Goal: Complete application form

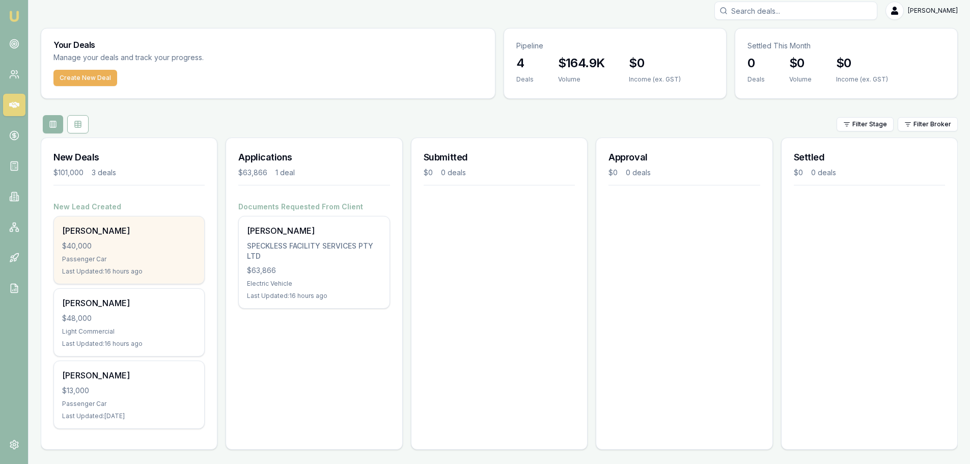
scroll to position [9, 0]
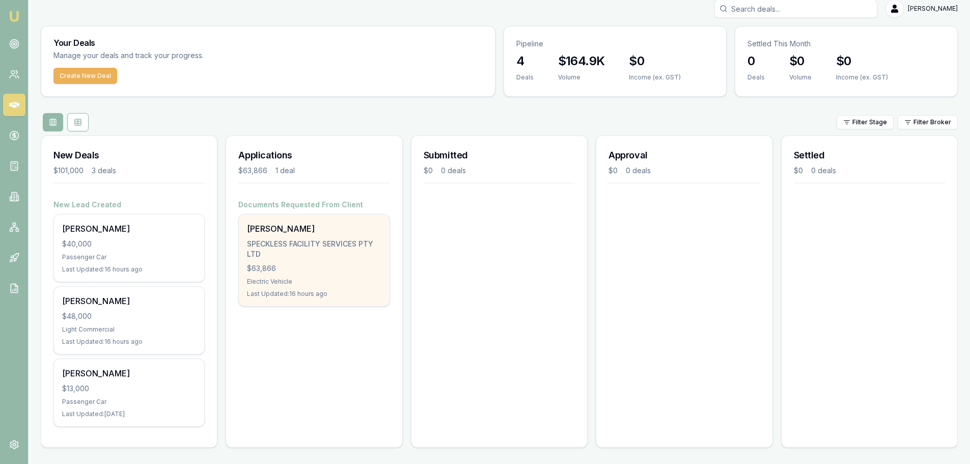
click at [337, 280] on div "Electric Vehicle" at bounding box center [314, 281] width 134 height 8
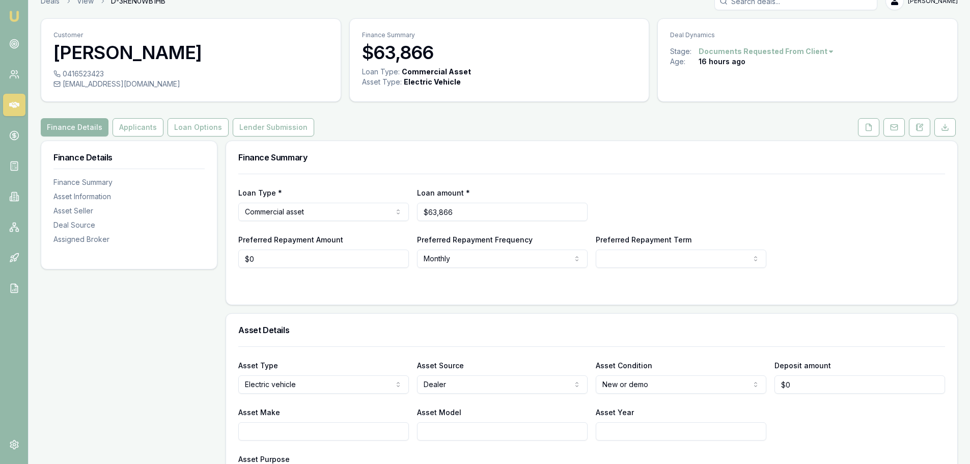
scroll to position [153, 0]
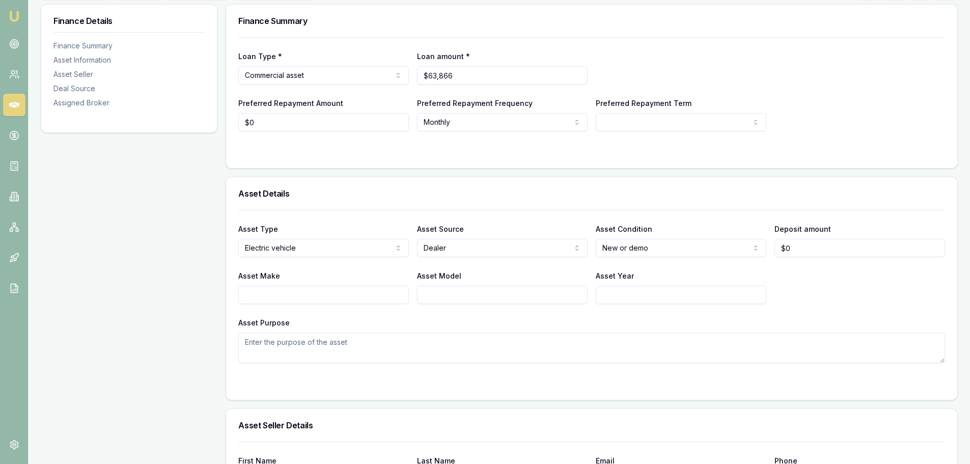
click at [311, 296] on input "Asset Make" at bounding box center [323, 295] width 171 height 18
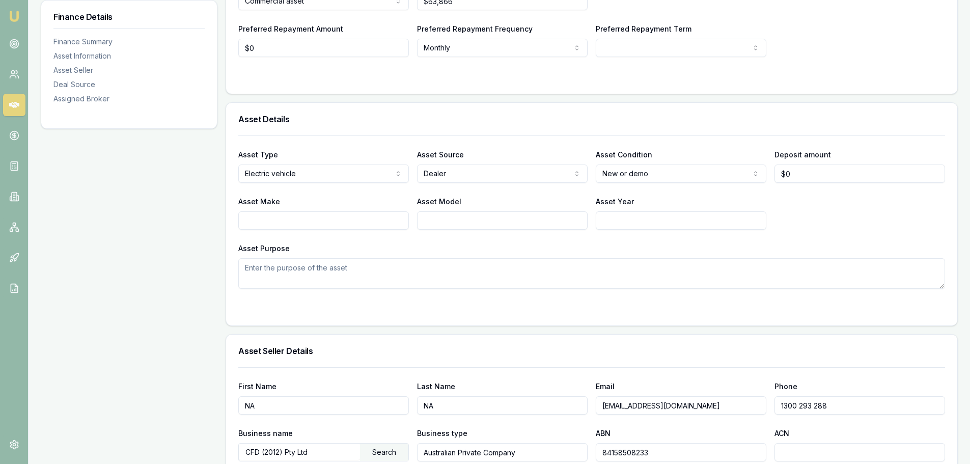
scroll to position [305, 0]
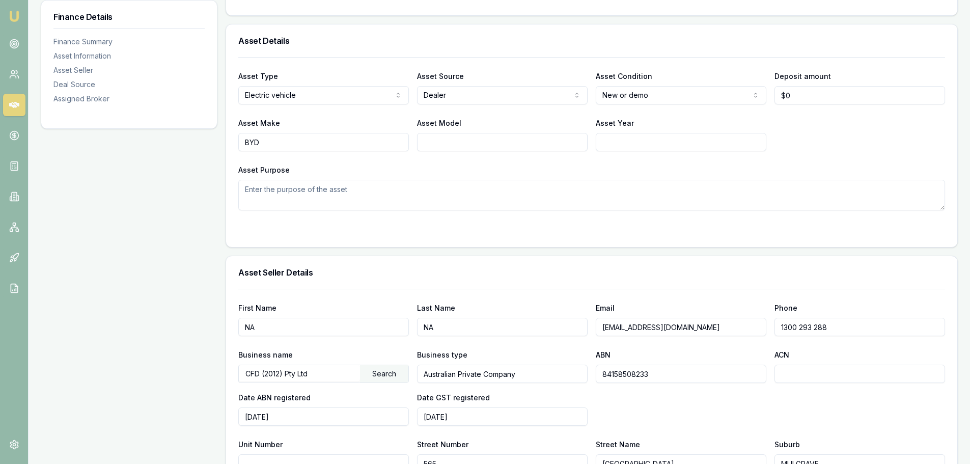
type input "BYD"
type input "SHARK 6"
click at [707, 149] on input "Asset Year" at bounding box center [681, 142] width 171 height 18
type input "2025"
click at [803, 98] on input "0" at bounding box center [859, 95] width 171 height 18
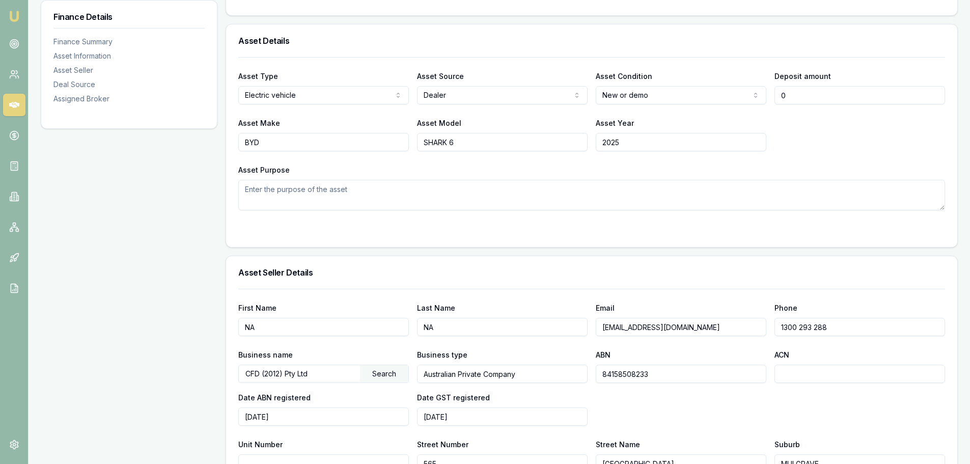
type input "$0"
click at [798, 181] on div "Asset Purpose" at bounding box center [591, 186] width 707 height 47
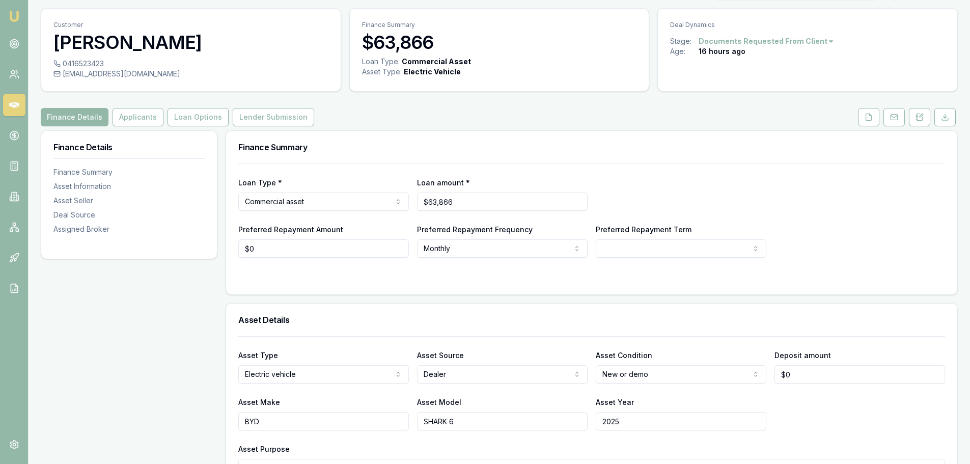
scroll to position [6, 0]
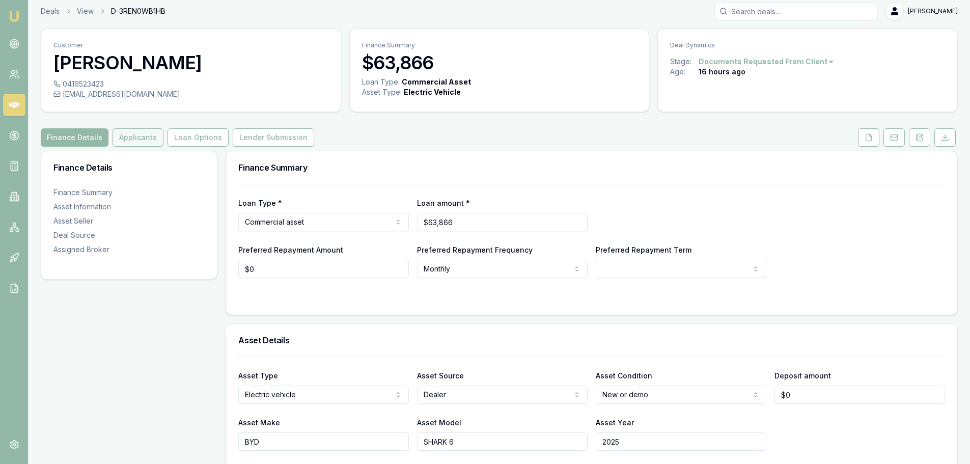
click at [131, 140] on button "Applicants" at bounding box center [138, 137] width 51 height 18
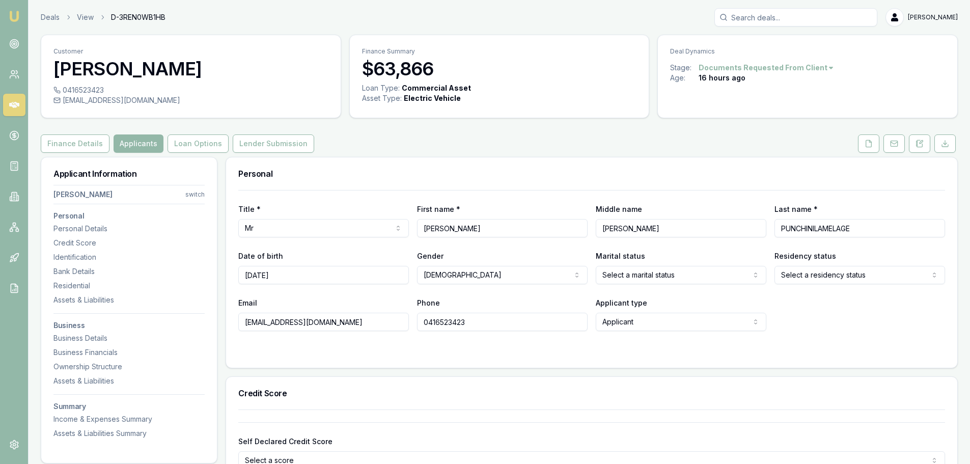
click at [843, 281] on html "Emu Broker Deals View D-3REN0WB1HB [PERSON_NAME] Toggle Menu Customer [PERSON_N…" at bounding box center [485, 232] width 970 height 464
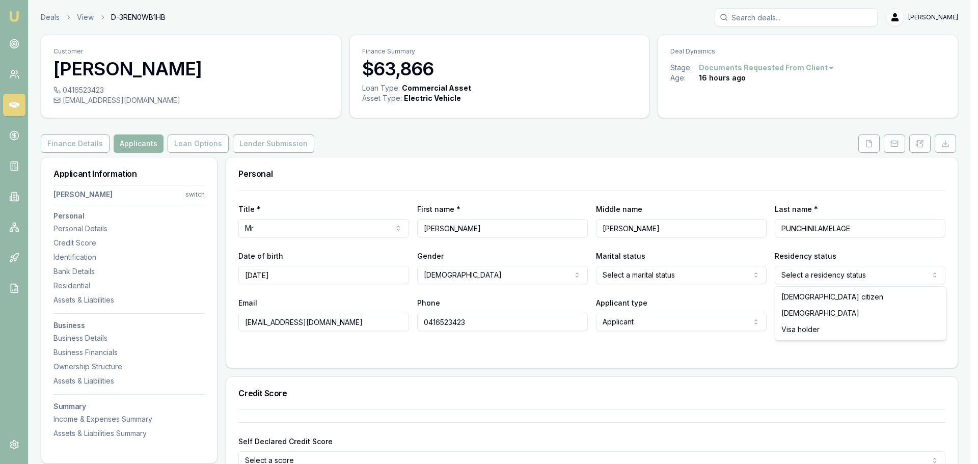
select select "[DEMOGRAPHIC_DATA]"
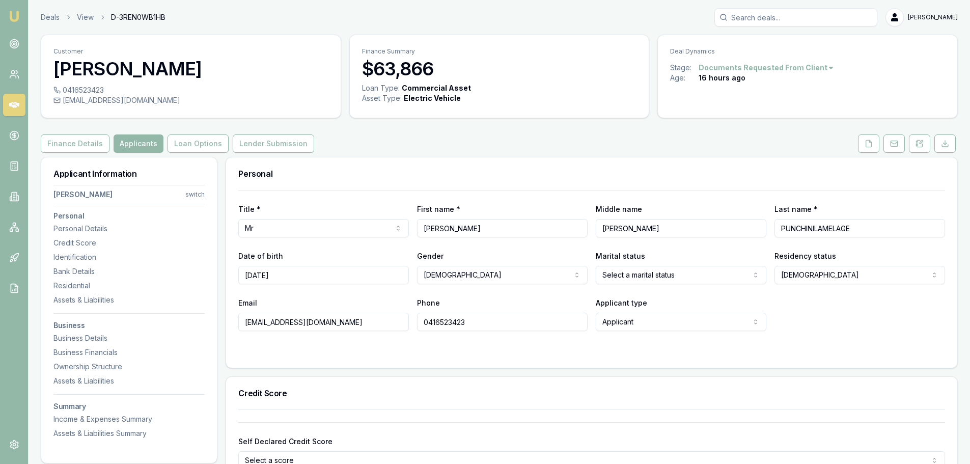
click at [375, 347] on form "Title * Mr Mr Mrs Miss Ms Dr Prof First name * [PERSON_NAME] Middle name [PERSO…" at bounding box center [591, 272] width 707 height 165
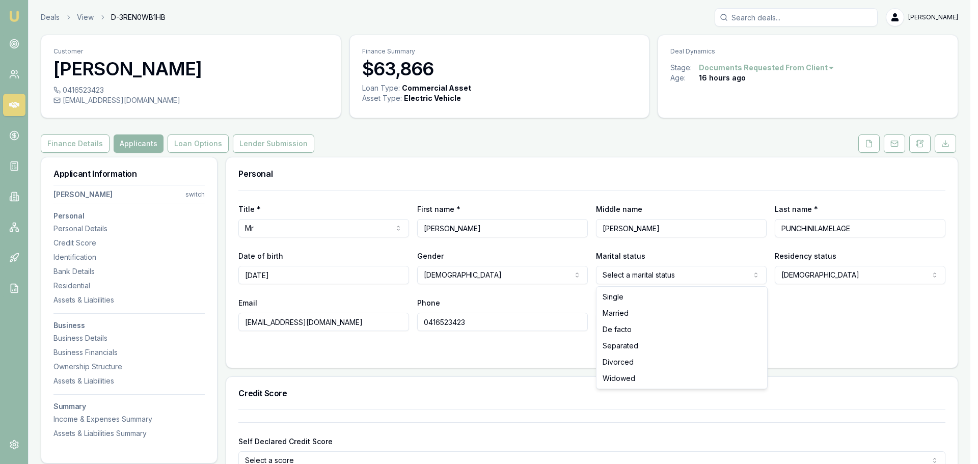
click at [636, 279] on html "Emu Broker Deals View D-3REN0WB1HB [PERSON_NAME] Toggle Menu Customer [PERSON_N…" at bounding box center [489, 232] width 978 height 464
select select "DE_FACTO"
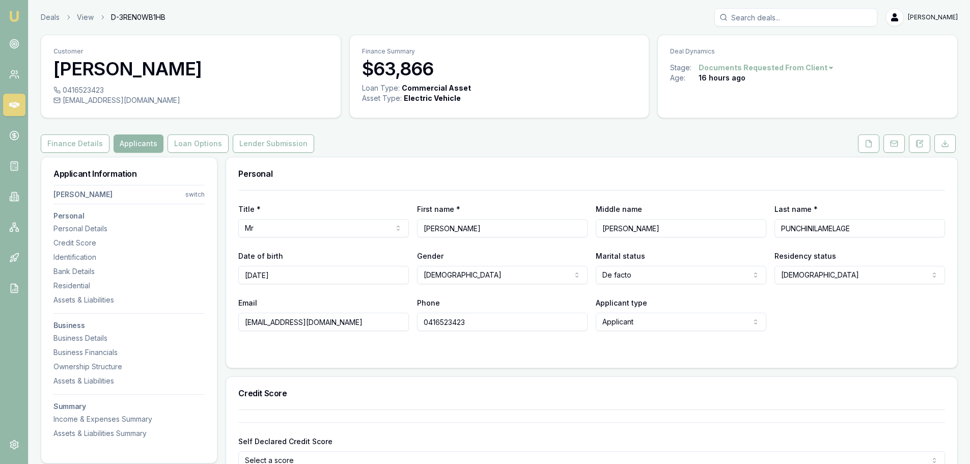
click at [807, 325] on div "Email [EMAIL_ADDRESS][DOMAIN_NAME] Phone [PHONE_NUMBER] Applicant type Applican…" at bounding box center [591, 313] width 707 height 35
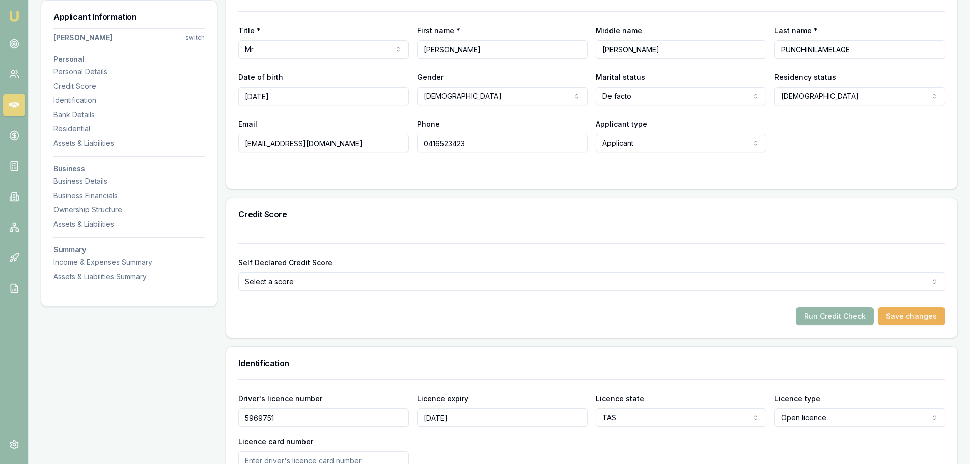
scroll to position [153, 0]
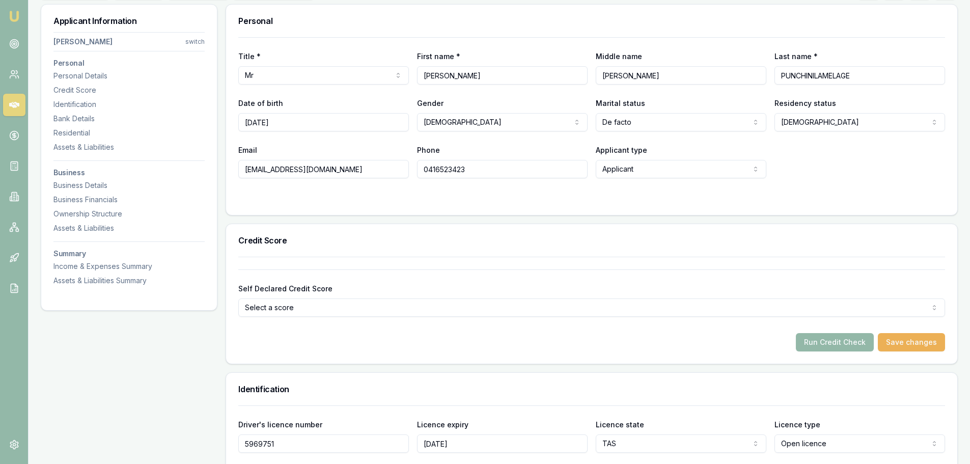
click at [388, 256] on div "Credit Score" at bounding box center [591, 240] width 731 height 33
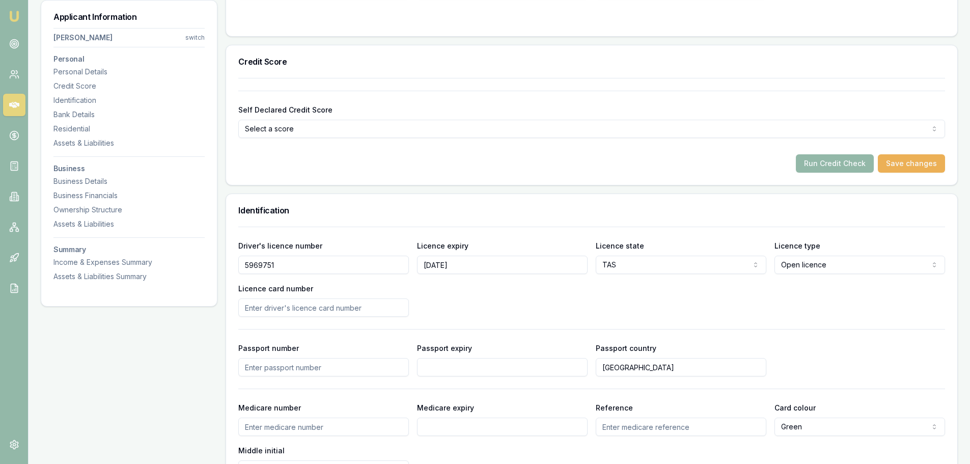
scroll to position [356, 0]
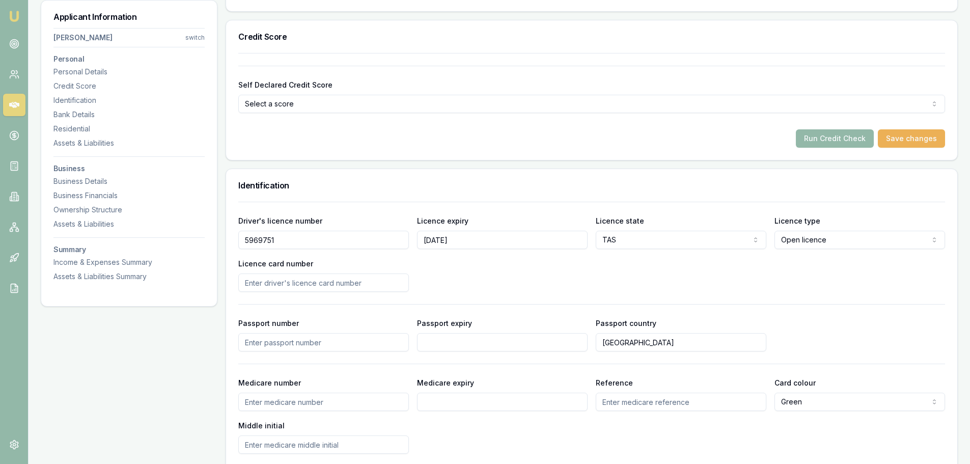
click at [297, 282] on input "Licence card number" at bounding box center [323, 282] width 171 height 18
type input "P01849686"
click at [498, 288] on div "Driver's licence number [DRIVERS_LICENSE_NUMBER] Licence expiry [DATE] Licence …" at bounding box center [591, 252] width 707 height 77
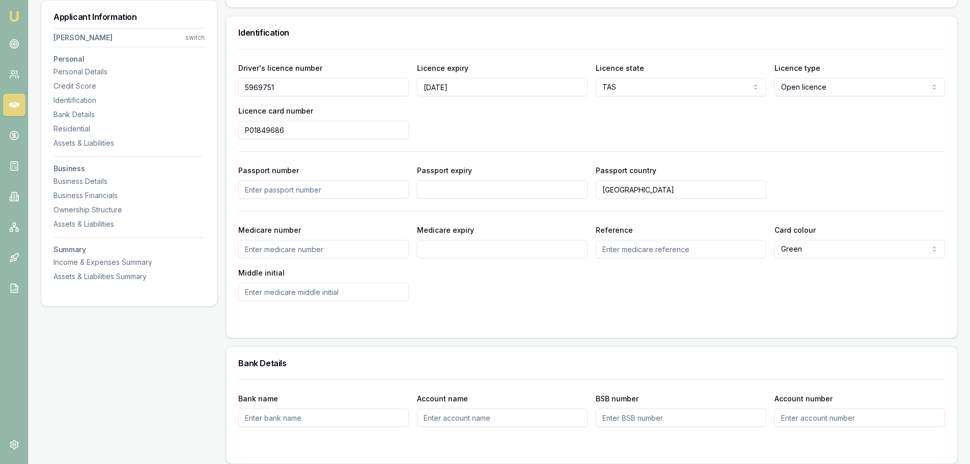
click at [290, 256] on input "Medicare number" at bounding box center [323, 249] width 171 height 18
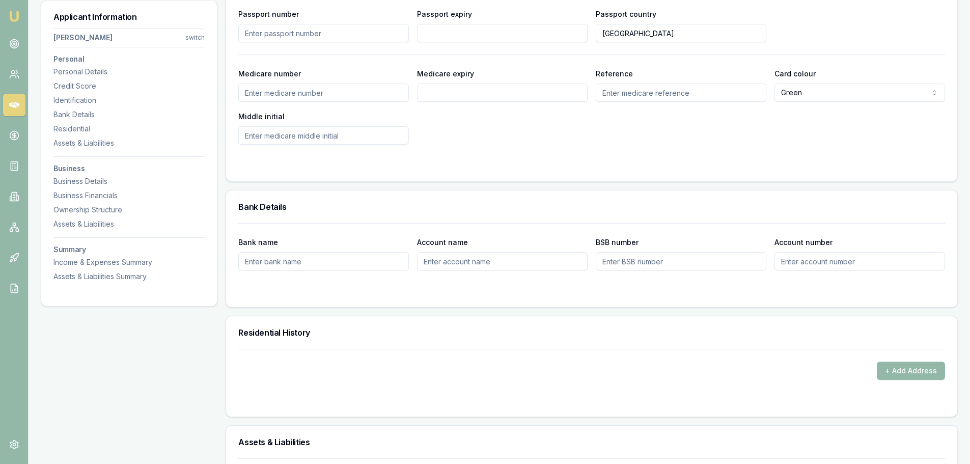
scroll to position [713, 0]
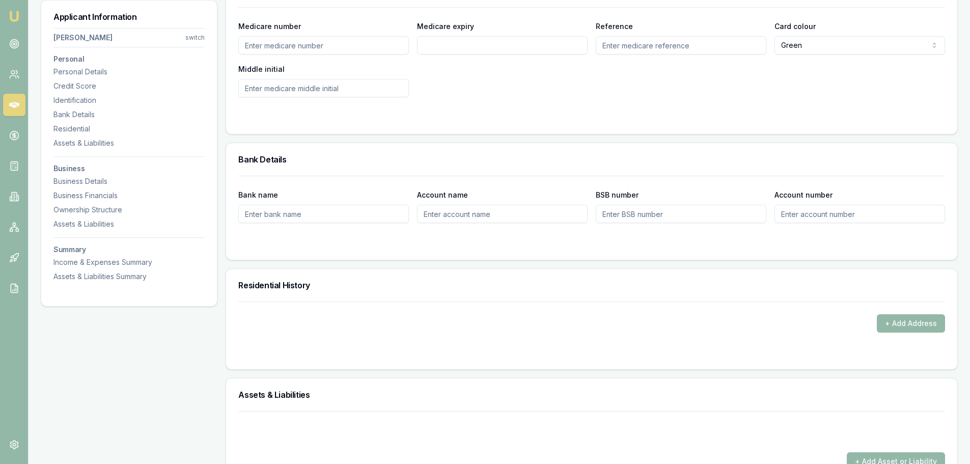
click at [316, 210] on input "Bank name" at bounding box center [323, 214] width 171 height 18
click at [286, 213] on input "Bank name" at bounding box center [323, 214] width 171 height 18
type input "ANZ"
type input "013289"
type input "322560158"
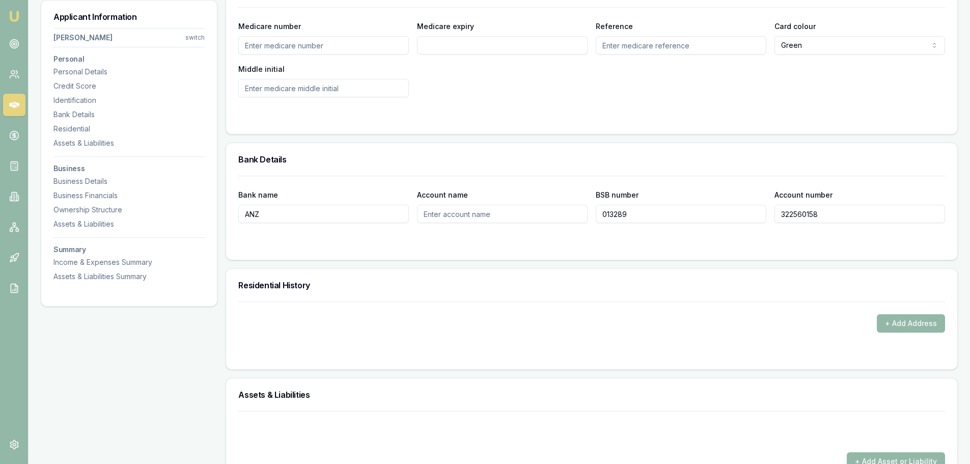
click at [452, 214] on input "Account name" at bounding box center [502, 214] width 171 height 18
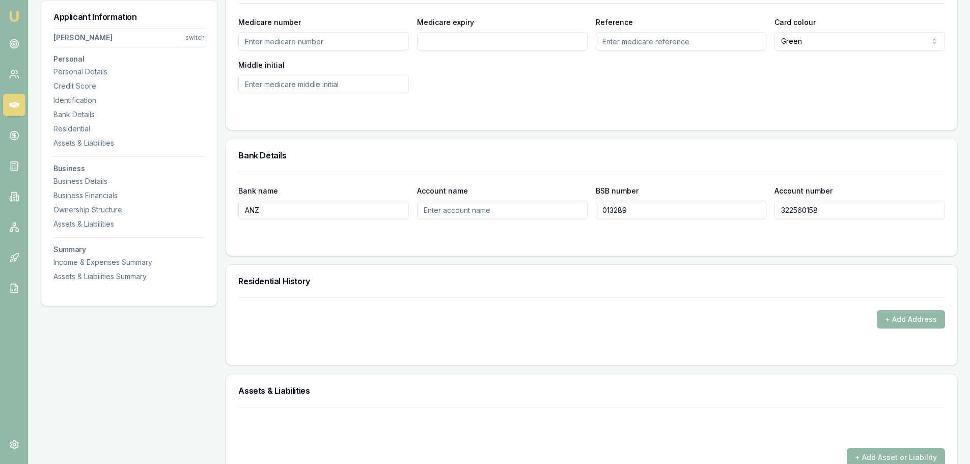
scroll to position [815, 0]
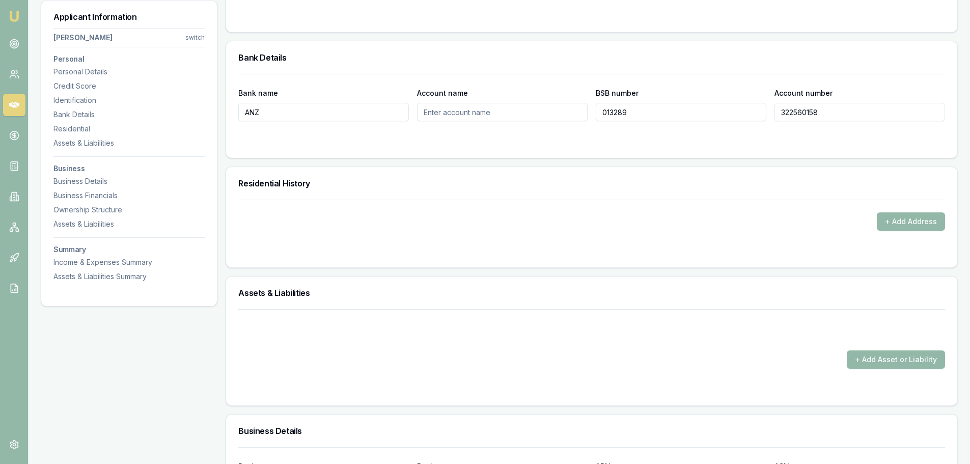
click at [371, 231] on form "+ Add Address" at bounding box center [591, 227] width 707 height 55
click at [536, 189] on div "Residential History" at bounding box center [591, 183] width 731 height 33
click at [904, 216] on button "+ Add Address" at bounding box center [911, 221] width 68 height 18
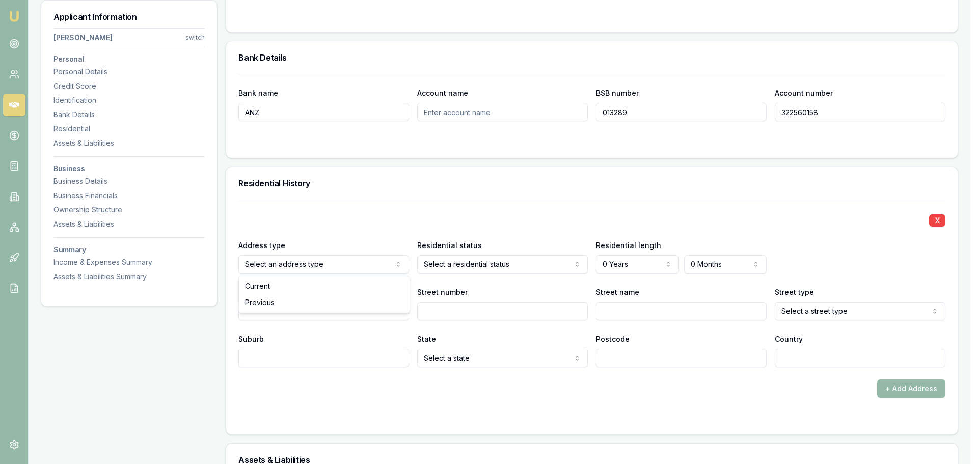
select select "RENTER"
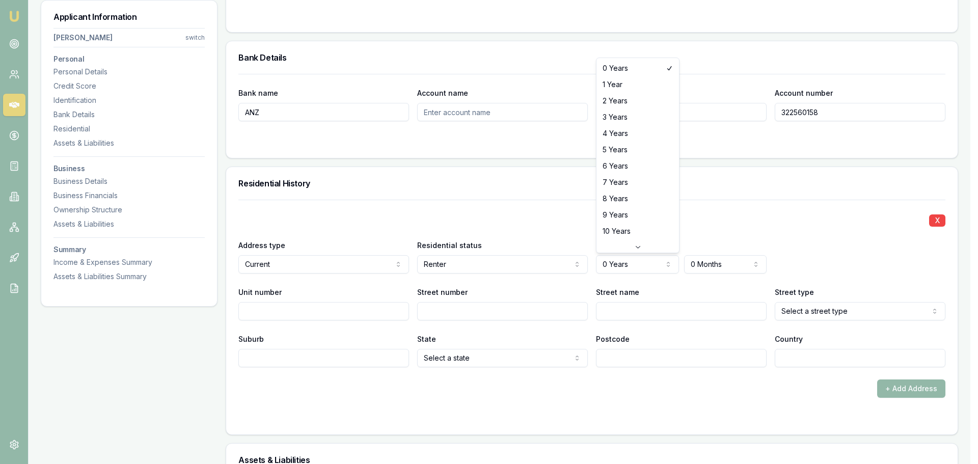
select select "2"
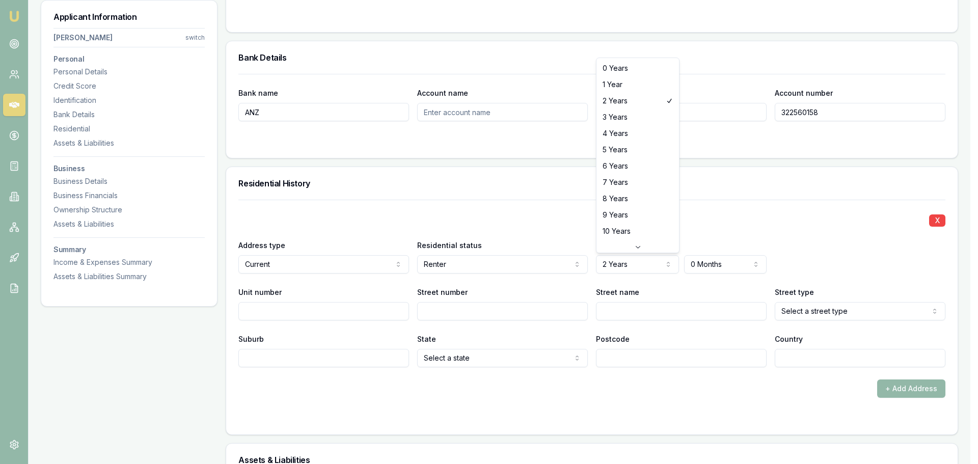
select select "1"
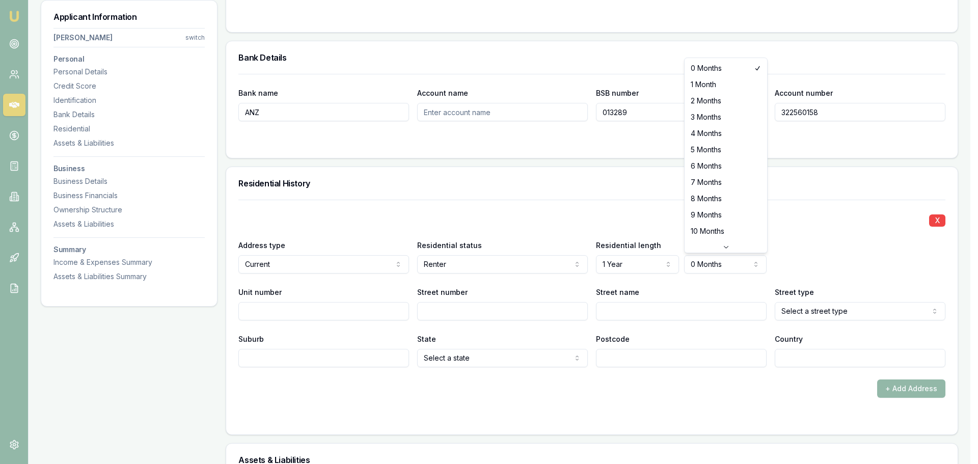
select select "6"
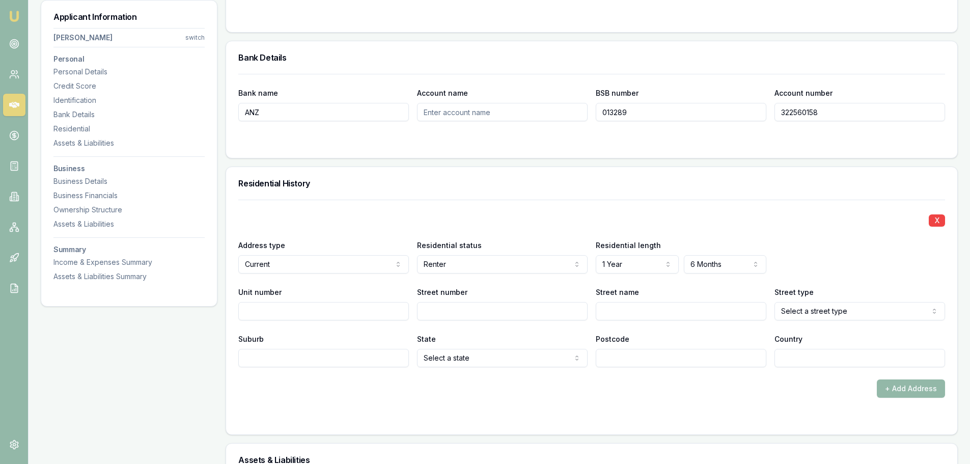
click at [293, 323] on div "X Address type Current Current Previous Residential status Renter Owner with mo…" at bounding box center [591, 284] width 707 height 168
click at [297, 314] on input "Unit number" at bounding box center [323, 311] width 171 height 18
click at [293, 312] on input "Unit number" at bounding box center [323, 311] width 171 height 18
type input "468"
type input "Amber"
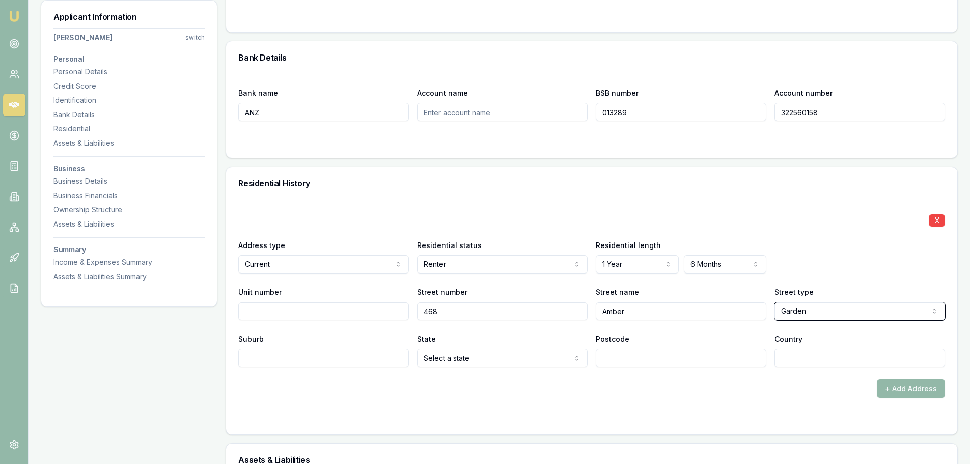
select select "Grove"
type input "[GEOGRAPHIC_DATA]"
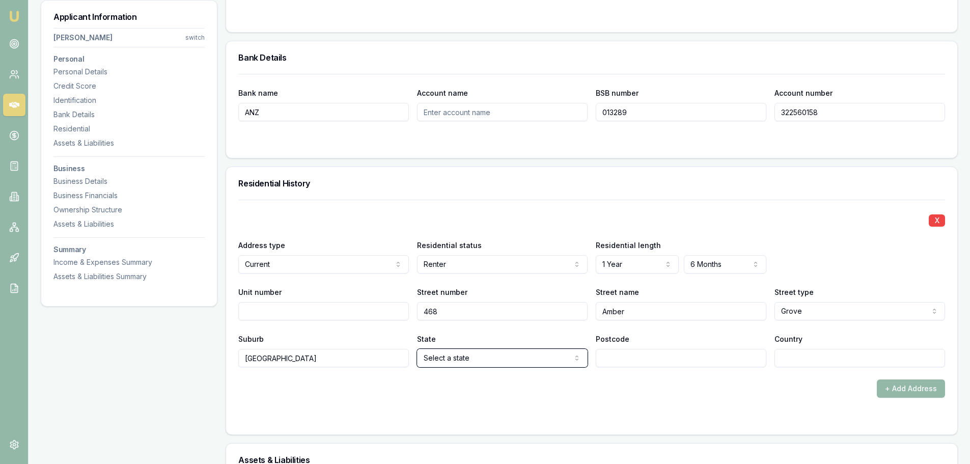
select select "VIC"
type input "3149"
type input "[GEOGRAPHIC_DATA]"
click at [884, 388] on button "+ Add Address" at bounding box center [911, 388] width 68 height 18
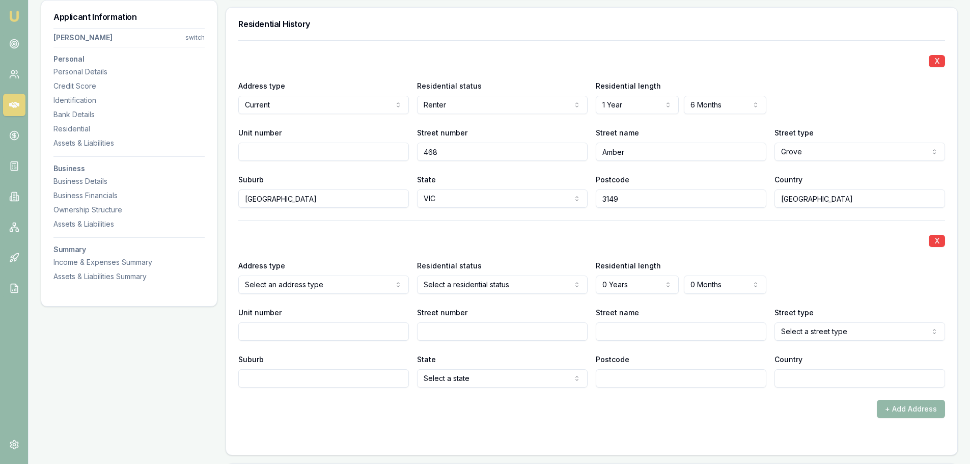
scroll to position [972, 0]
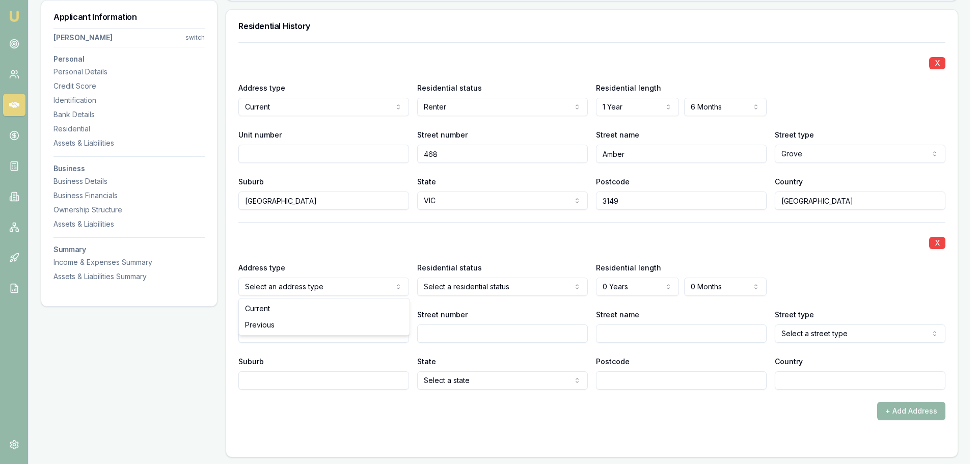
select select "PREVIOUS"
drag, startPoint x: 307, startPoint y: 319, endPoint x: 392, endPoint y: 305, distance: 86.7
select select "RENTER"
drag, startPoint x: 462, startPoint y: 338, endPoint x: 474, endPoint y: 331, distance: 13.5
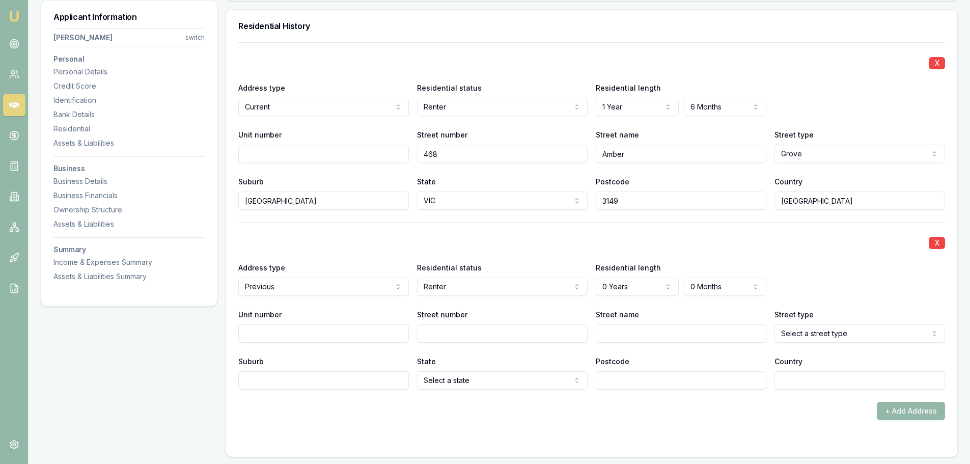
click at [438, 333] on input "Street number" at bounding box center [502, 333] width 171 height 18
type input "[PERSON_NAME] River"
select select "Road"
type input "Strathgordon"
click at [644, 387] on input "Postcode" at bounding box center [681, 380] width 171 height 18
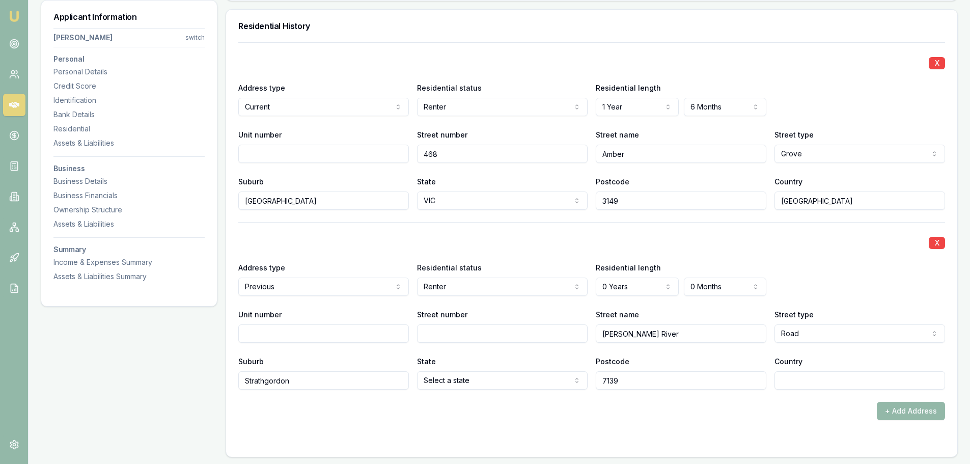
type input "7139"
click at [532, 332] on input "Street number" at bounding box center [502, 333] width 171 height 18
click at [504, 333] on input "Street number" at bounding box center [502, 333] width 171 height 18
type input "1"
click at [269, 343] on div "X Address type Previous Current Previous Residential status Renter Owner with m…" at bounding box center [591, 306] width 707 height 168
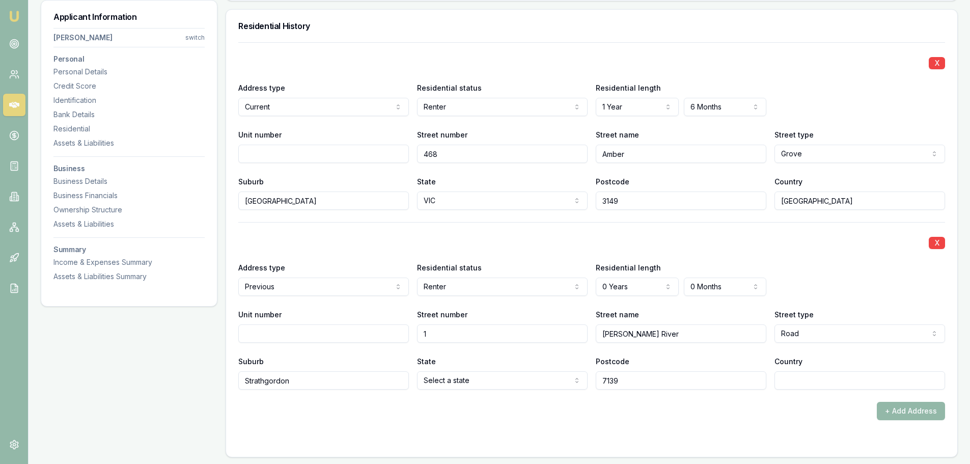
click at [808, 380] on input "Country" at bounding box center [859, 380] width 171 height 18
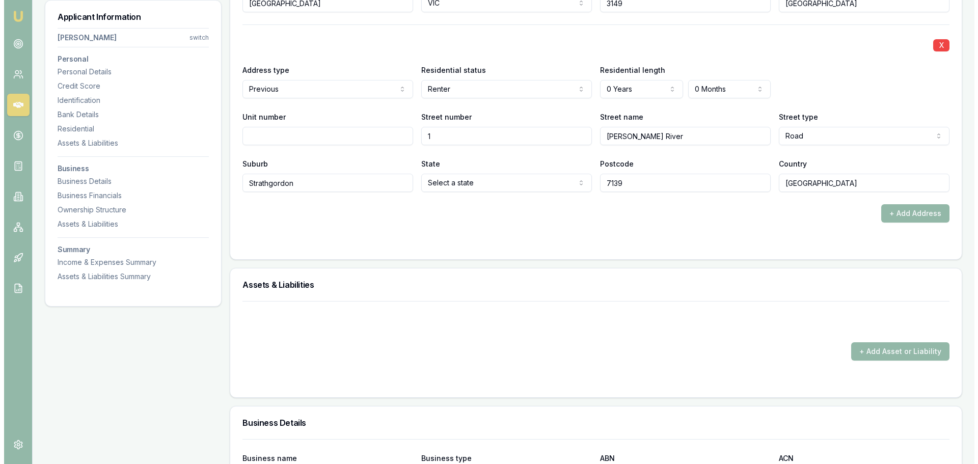
scroll to position [1227, 0]
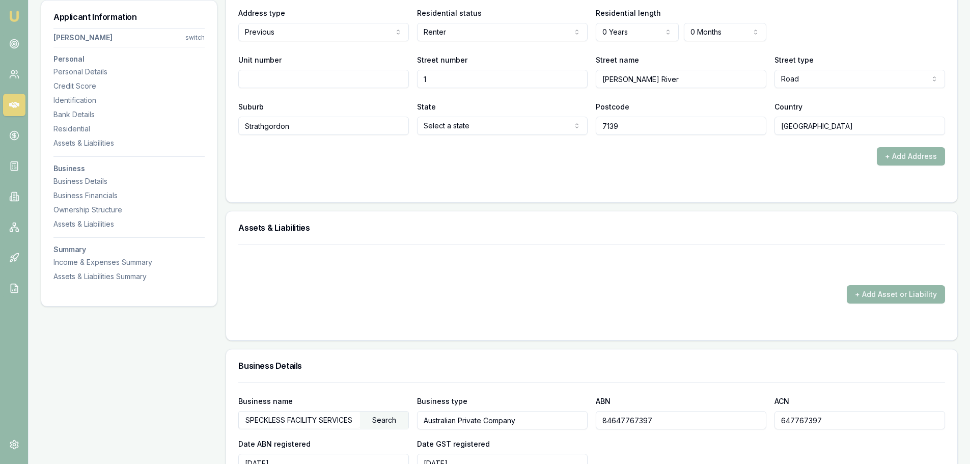
type input "[GEOGRAPHIC_DATA]"
drag, startPoint x: 727, startPoint y: 196, endPoint x: 899, endPoint y: 168, distance: 174.9
click at [575, 256] on div "+ Add Asset or Liability" at bounding box center [591, 274] width 707 height 60
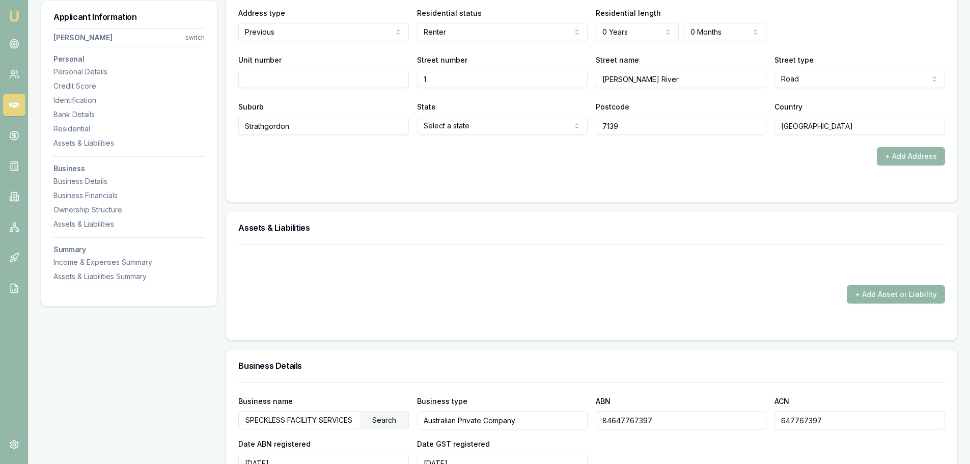
click at [868, 297] on button "+ Add Asset or Liability" at bounding box center [896, 294] width 98 height 18
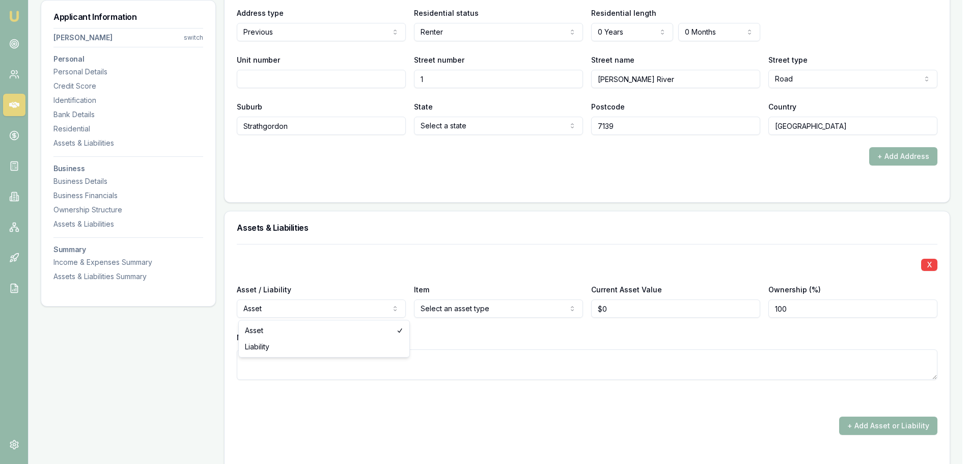
type input "$0"
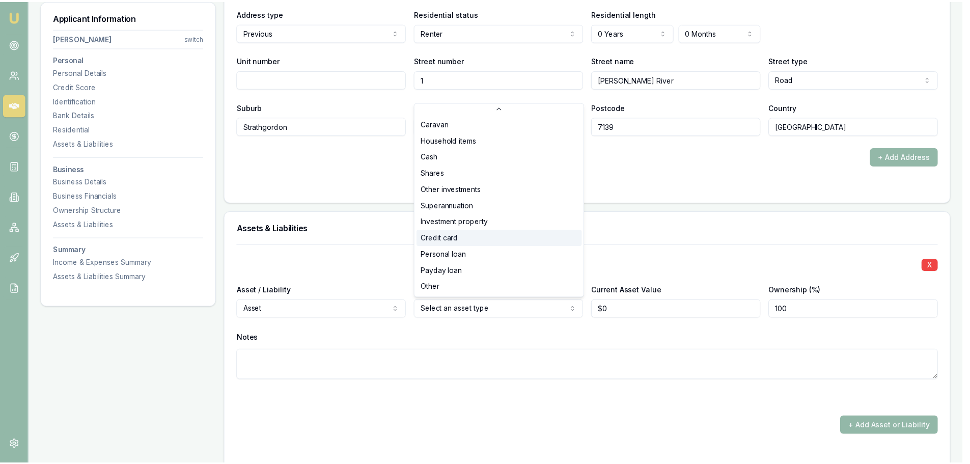
scroll to position [66, 0]
select select "CASH"
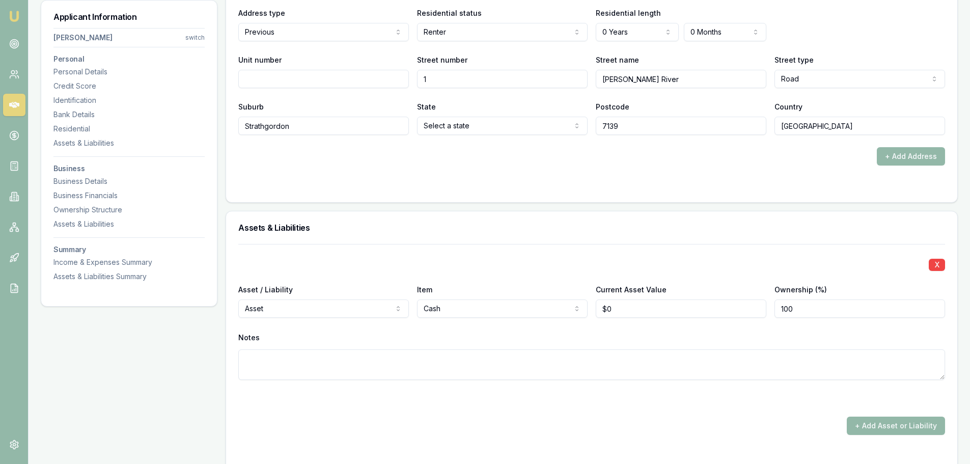
type input "0"
click at [640, 303] on input "0" at bounding box center [681, 308] width 171 height 18
type input "$300,000"
click at [737, 368] on textarea at bounding box center [591, 364] width 707 height 31
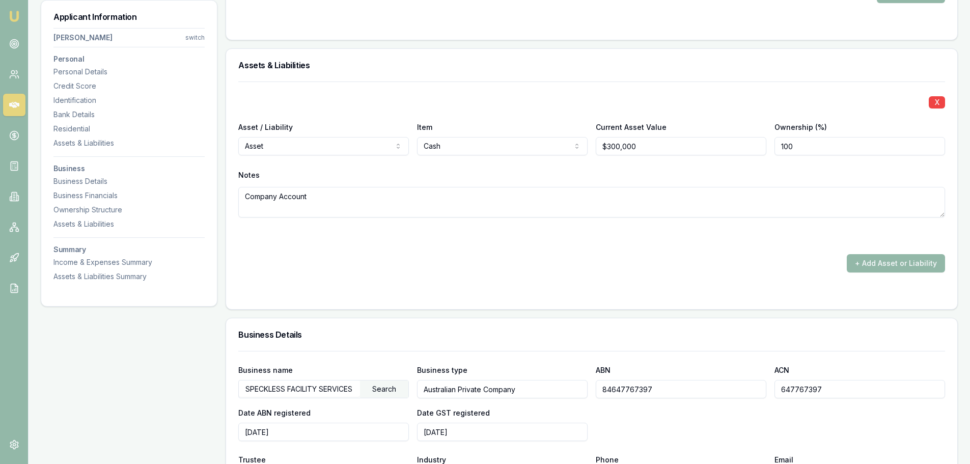
scroll to position [1430, 0]
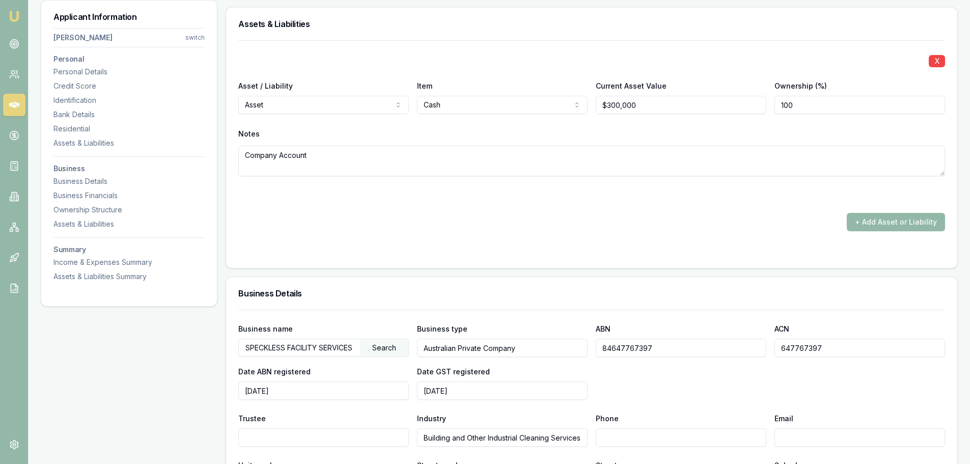
type textarea "Company Account"
click at [630, 205] on div "X Asset / Liability Asset Asset Liability Item Cash Home Car Boat Bike Caravan …" at bounding box center [591, 135] width 707 height 191
click at [880, 225] on button "+ Add Asset or Liability" at bounding box center [896, 222] width 98 height 18
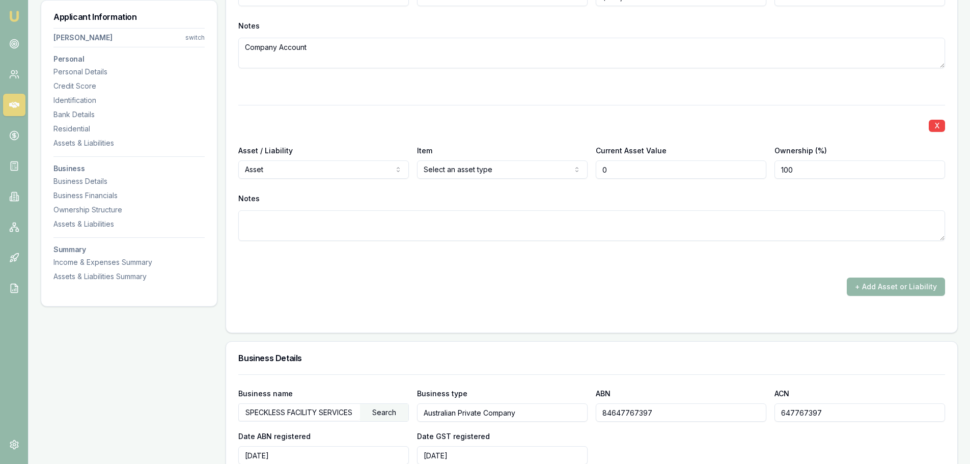
scroll to position [1532, 0]
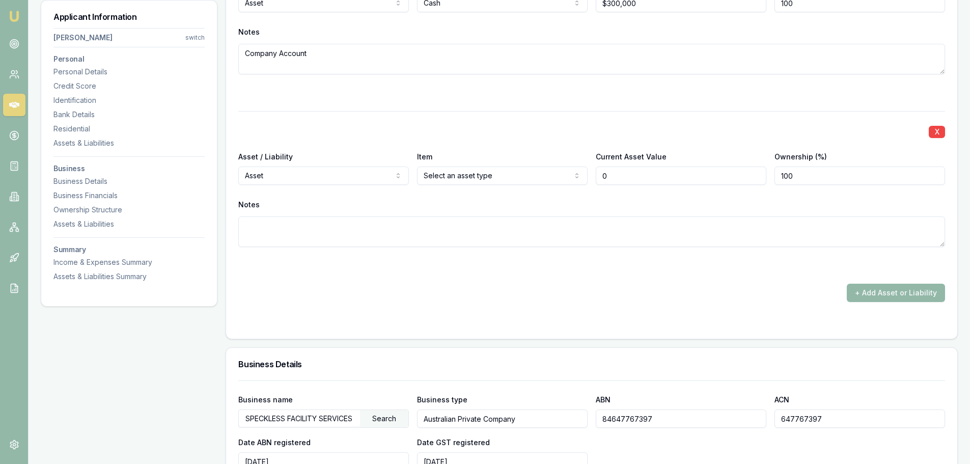
type input "$0"
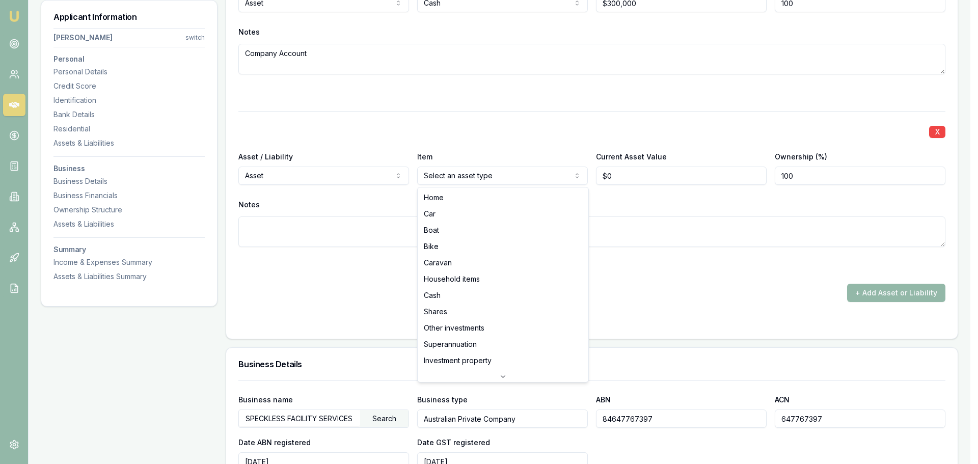
select select "CAR"
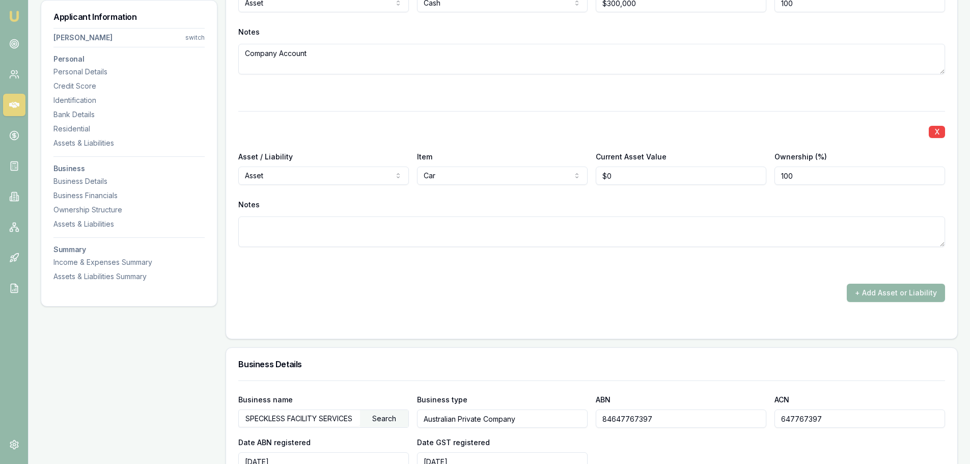
type input "0"
click at [632, 178] on input "0" at bounding box center [681, 175] width 171 height 18
type input "$200,000"
click at [621, 209] on div "Notes" at bounding box center [591, 204] width 707 height 15
click at [347, 215] on div "Notes" at bounding box center [591, 222] width 707 height 50
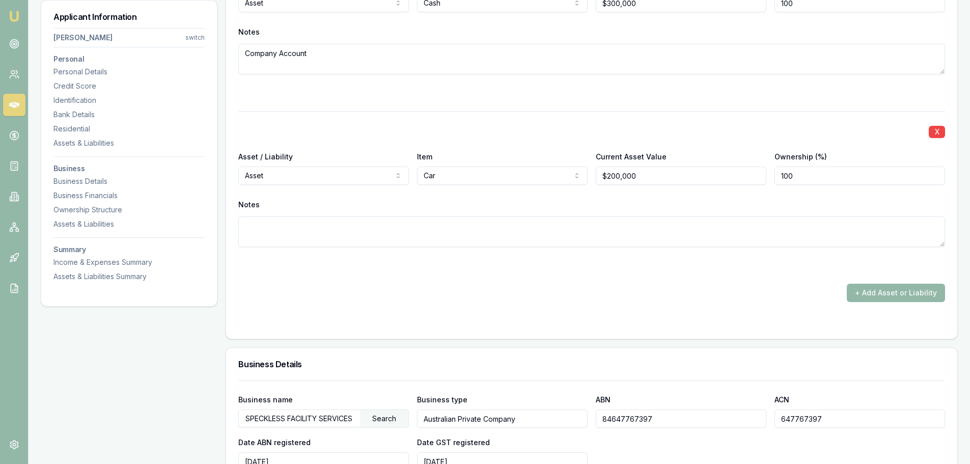
click at [302, 230] on textarea at bounding box center [591, 231] width 707 height 31
type textarea "-"
type textarea "AMG CLA35 Toyota hiace x2 nissan elgrand"
click at [613, 177] on input "200000" at bounding box center [681, 175] width 171 height 18
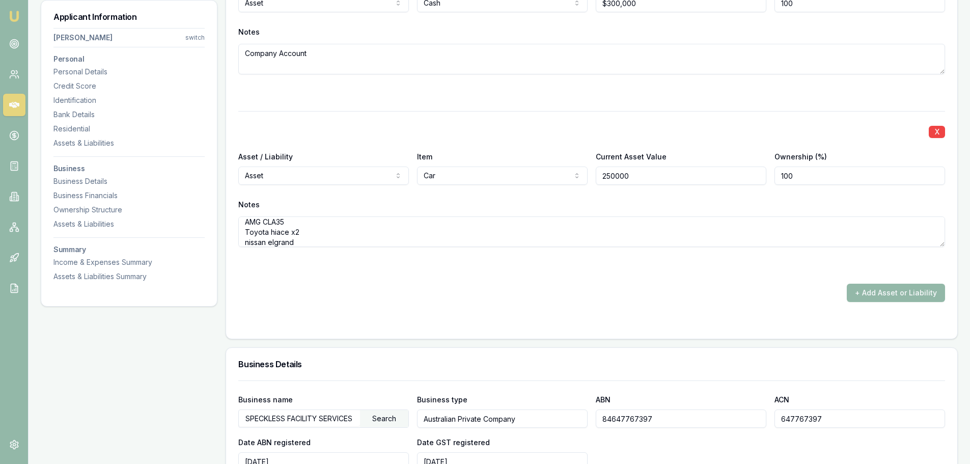
type input "$250,000"
click at [646, 282] on div "X Asset / Liability Asset Asset Liability Item Cash Home Car Boat Bike Caravan …" at bounding box center [591, 120] width 707 height 364
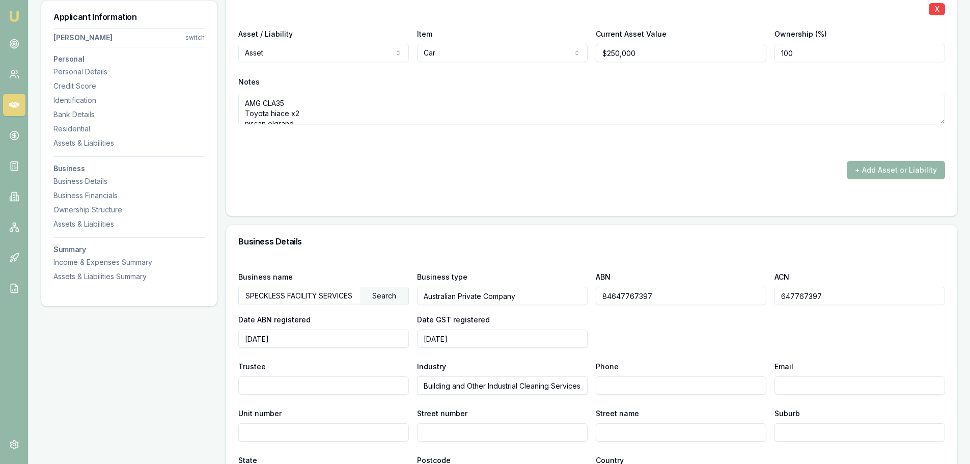
scroll to position [1685, 0]
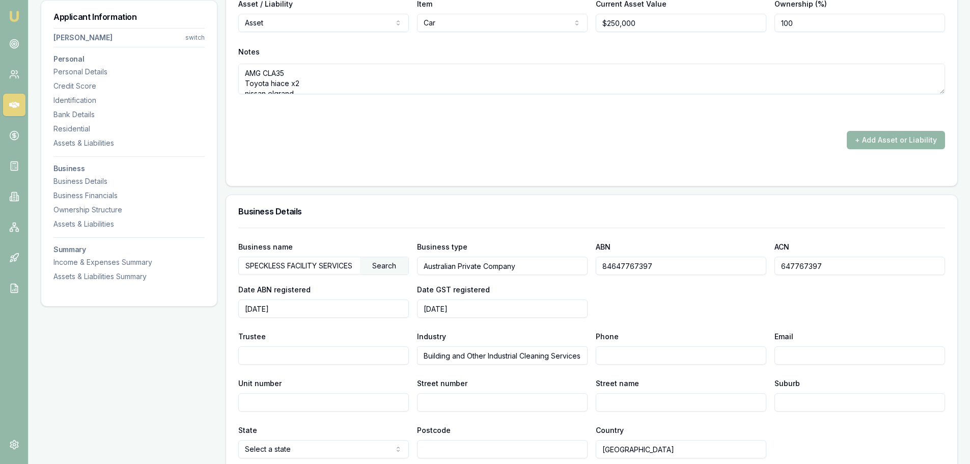
click at [894, 144] on button "+ Add Asset or Liability" at bounding box center [896, 140] width 98 height 18
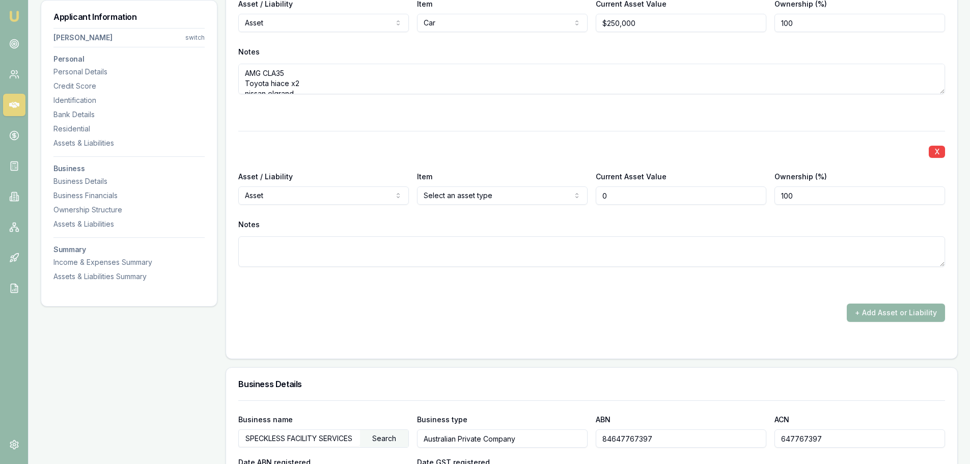
type input "$0"
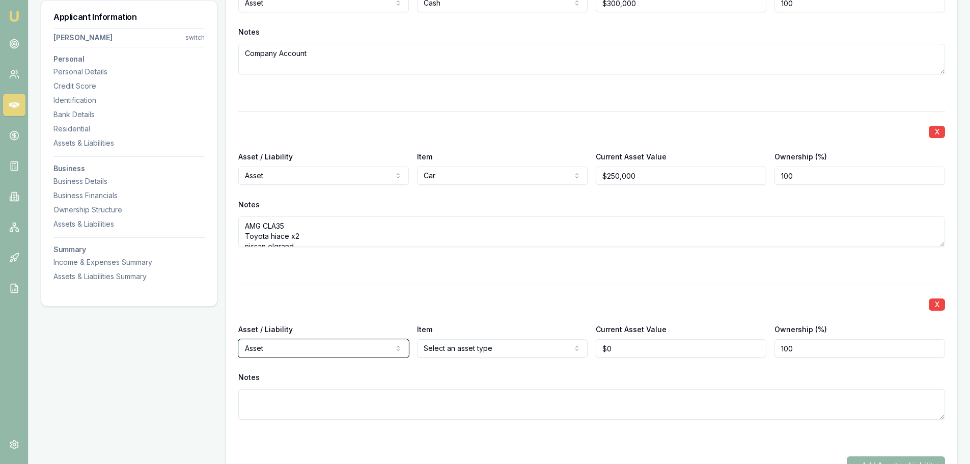
scroll to position [1481, 0]
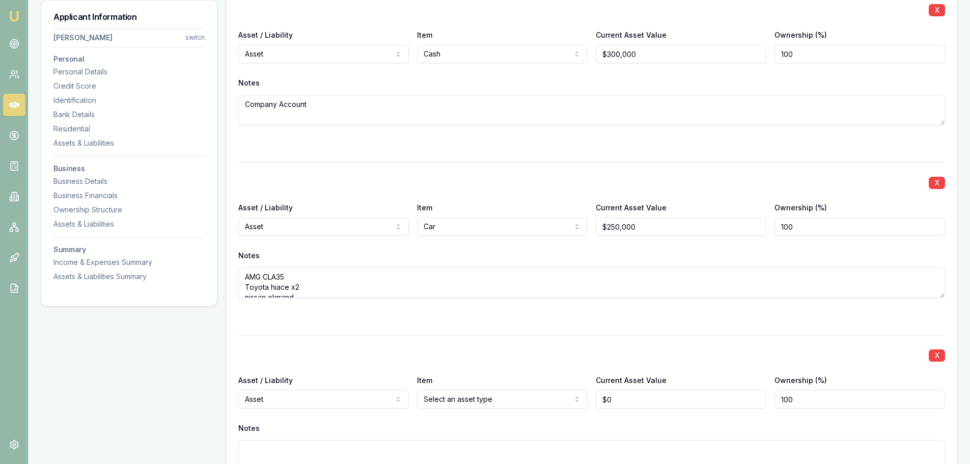
drag, startPoint x: 245, startPoint y: 273, endPoint x: 292, endPoint y: 272, distance: 46.9
click at [292, 272] on textarea "AMG CLA35 Toyota hiace x2 nissan elgrand" at bounding box center [591, 282] width 707 height 31
click at [309, 275] on textarea "AMG CLA35 Toyota hiace x2 nissan elgrand" at bounding box center [591, 282] width 707 height 31
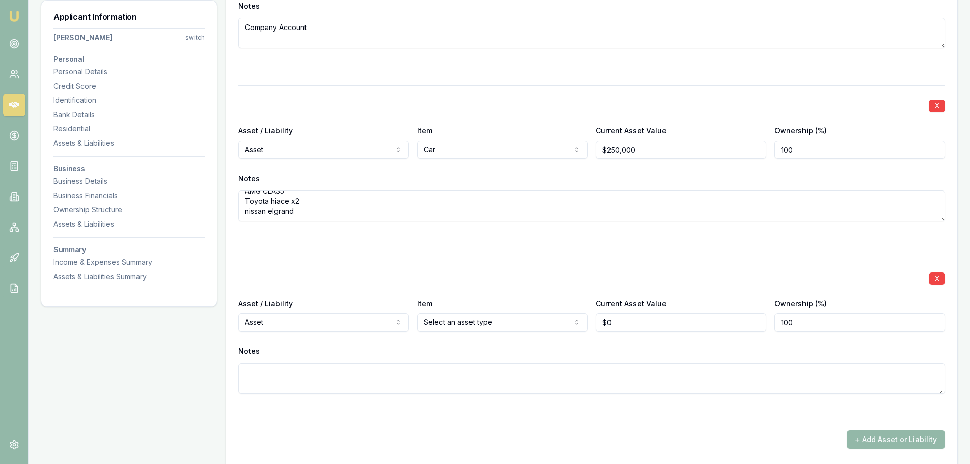
scroll to position [1634, 0]
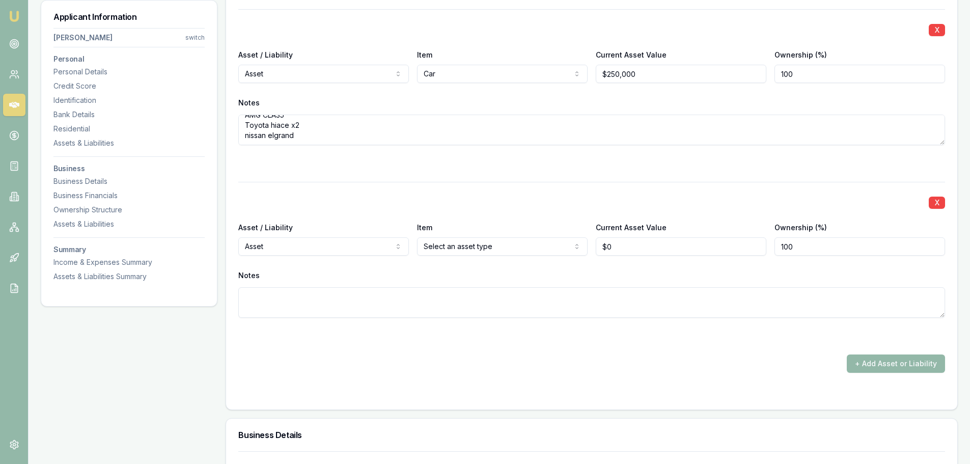
click at [337, 179] on div "X Asset / Liability Asset Asset Liability Item Cash Home Car Boat Bike Caravan …" at bounding box center [591, 105] width 707 height 536
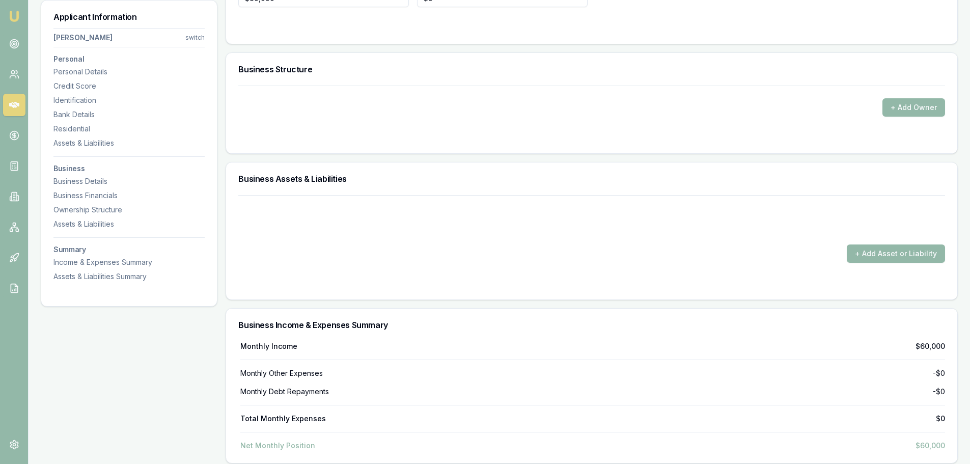
scroll to position [2499, 0]
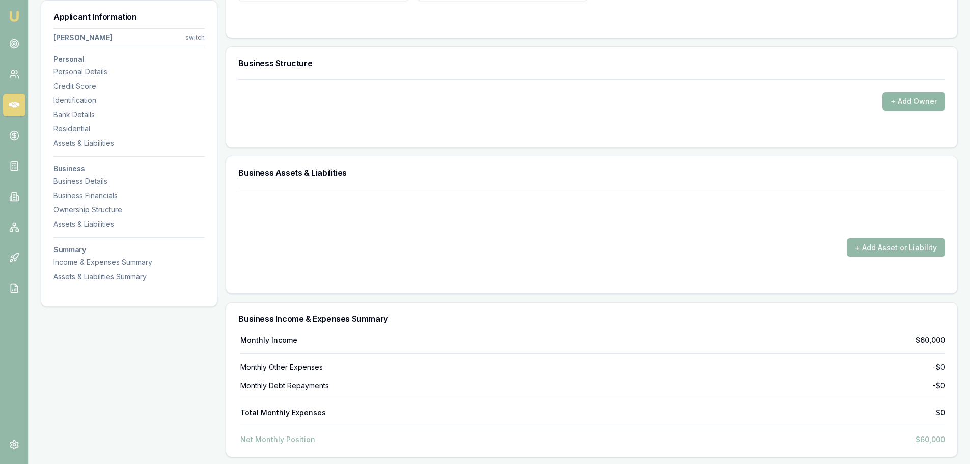
click at [901, 98] on button "+ Add Owner" at bounding box center [913, 101] width 63 height 18
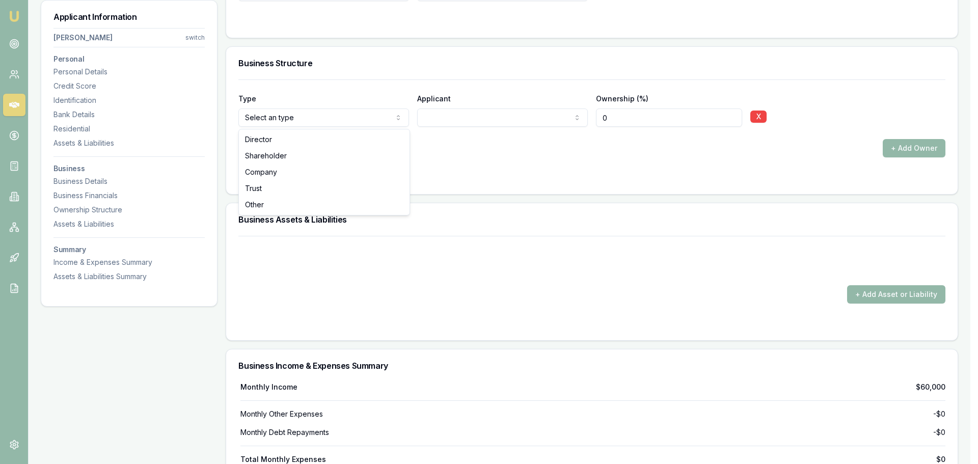
drag, startPoint x: 279, startPoint y: 142, endPoint x: 291, endPoint y: 138, distance: 12.4
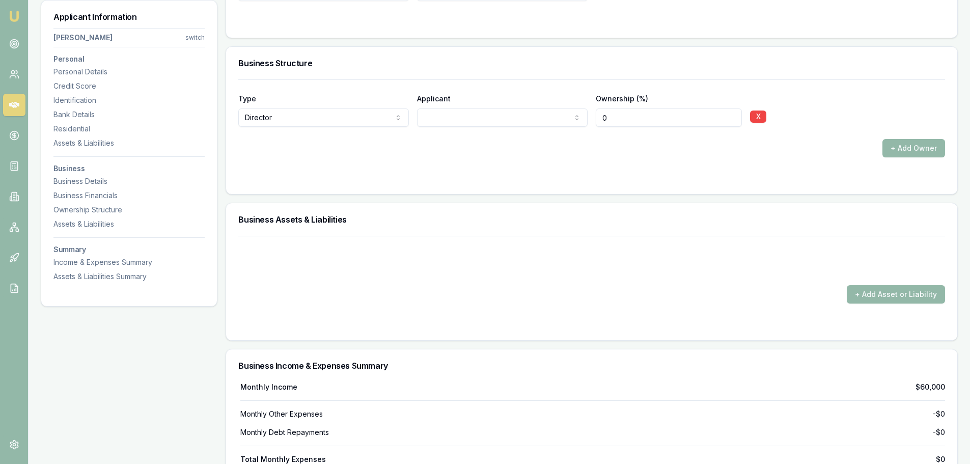
click at [504, 135] on div "Type Director Director Shareholder Company Trust Other Applicant [PERSON_NAME] …" at bounding box center [591, 118] width 707 height 78
click at [669, 119] on input "0" at bounding box center [669, 117] width 146 height 18
click at [645, 121] on input "0" at bounding box center [669, 117] width 146 height 18
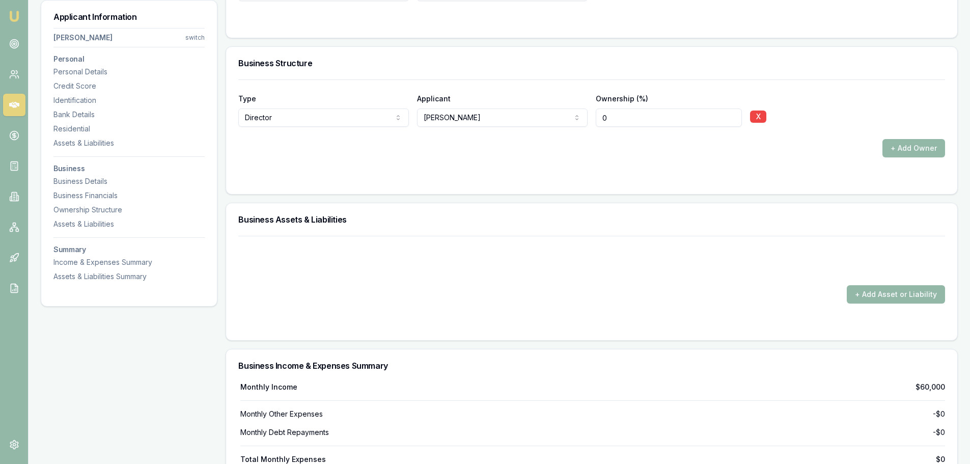
type input "0"
drag, startPoint x: 719, startPoint y: 138, endPoint x: 715, endPoint y: 143, distance: 6.5
click at [719, 138] on div "Type Director Director Shareholder Company Trust Other Applicant [PERSON_NAME] …" at bounding box center [591, 118] width 707 height 78
drag, startPoint x: 698, startPoint y: 166, endPoint x: 555, endPoint y: 191, distance: 145.2
click at [698, 166] on form "Type Director Director Shareholder Company Trust Other Applicant [PERSON_NAME] …" at bounding box center [591, 130] width 707 height 102
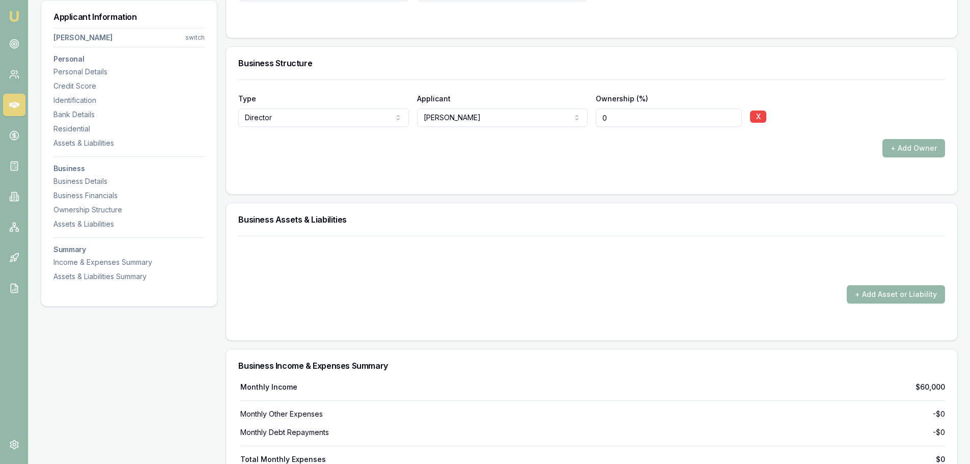
click at [507, 276] on form "+ Add Asset or Liability" at bounding box center [591, 282] width 707 height 92
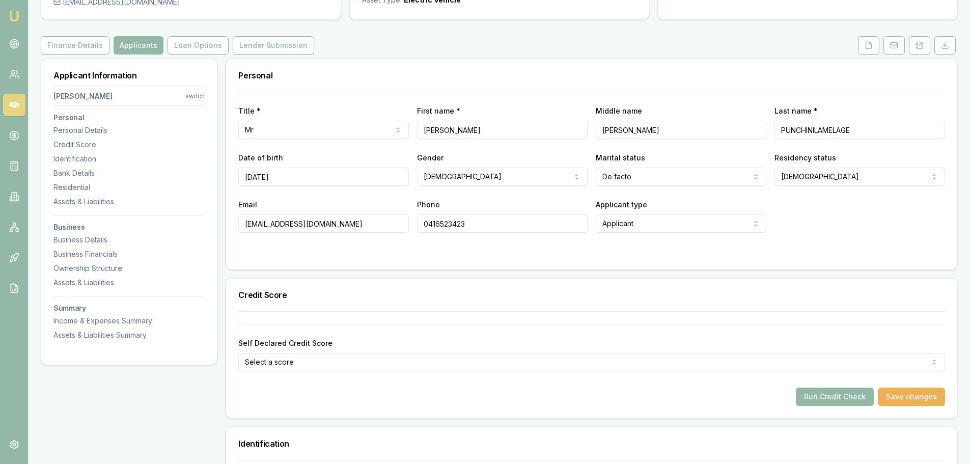
scroll to position [0, 0]
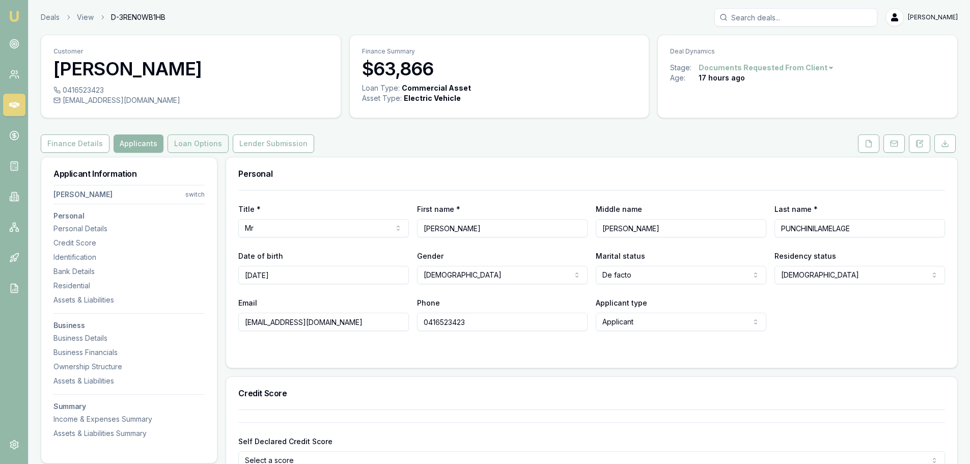
click at [190, 142] on button "Loan Options" at bounding box center [198, 143] width 61 height 18
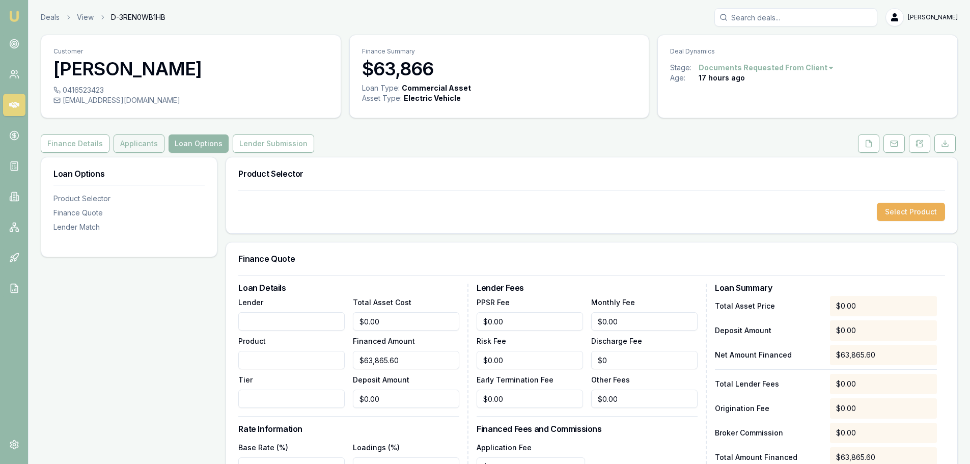
click at [119, 143] on button "Applicants" at bounding box center [139, 143] width 51 height 18
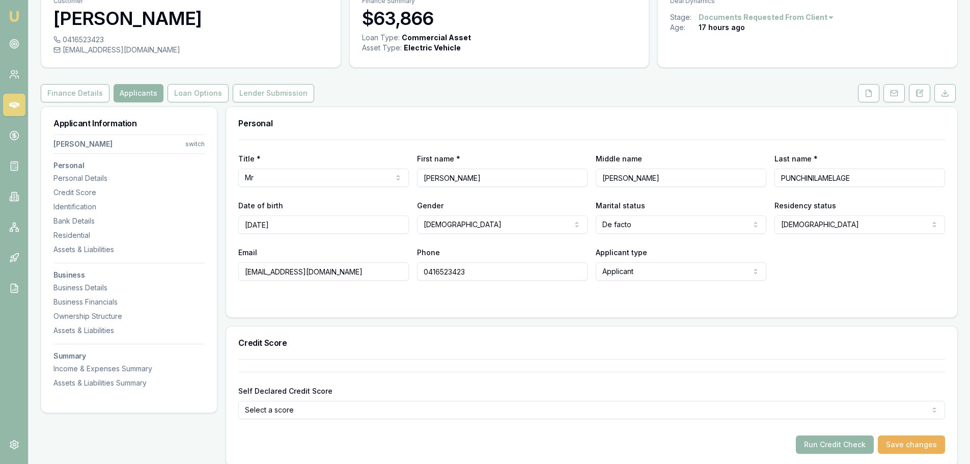
scroll to position [51, 0]
drag, startPoint x: 355, startPoint y: 275, endPoint x: 138, endPoint y: 276, distance: 217.4
click at [13, 39] on icon at bounding box center [14, 44] width 10 height 10
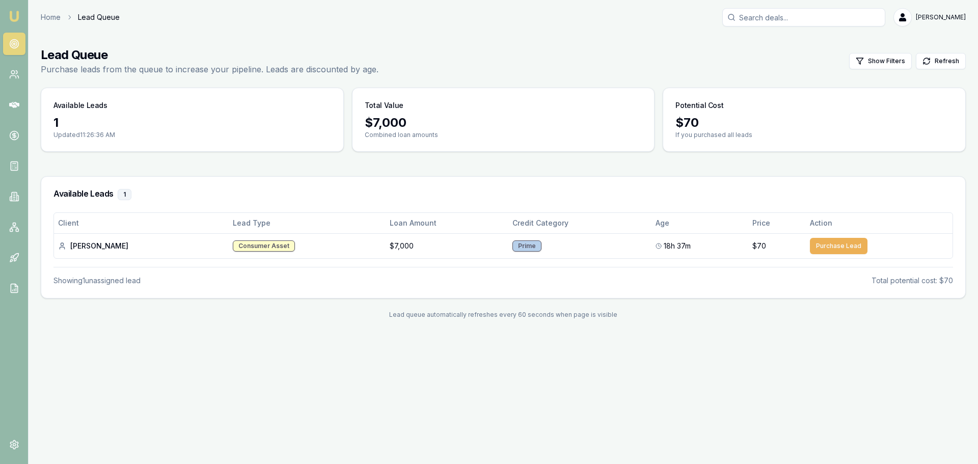
click at [216, 365] on div "Emu Broker Home Lead Queue [PERSON_NAME] Toggle Menu Lead Queue Purchase leads …" at bounding box center [489, 232] width 978 height 464
click at [17, 73] on icon at bounding box center [17, 72] width 2 height 3
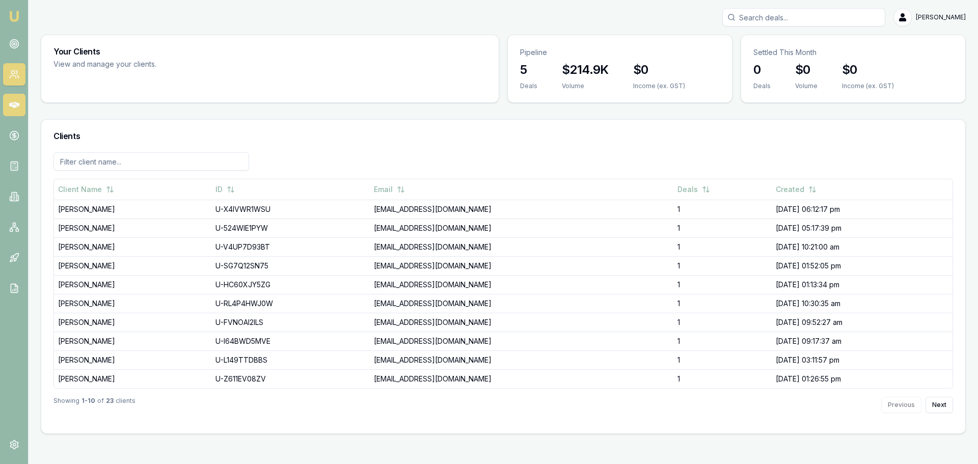
click at [17, 110] on link at bounding box center [14, 105] width 22 height 22
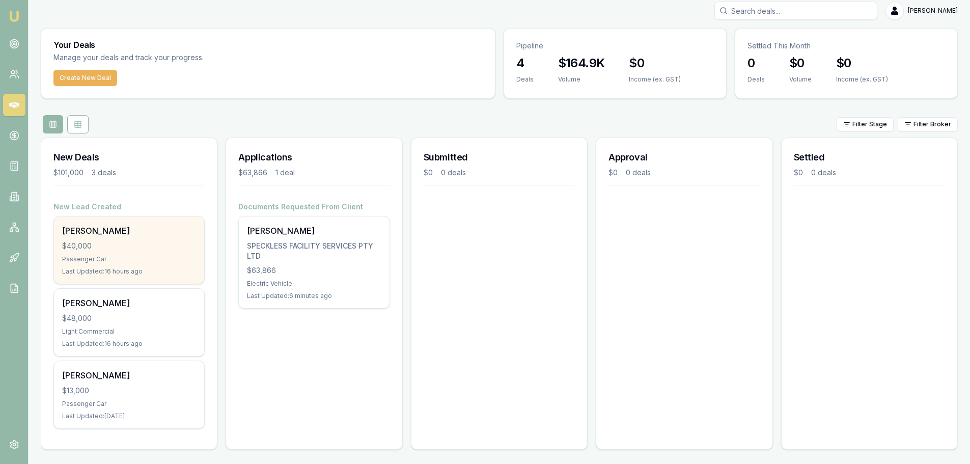
scroll to position [9, 0]
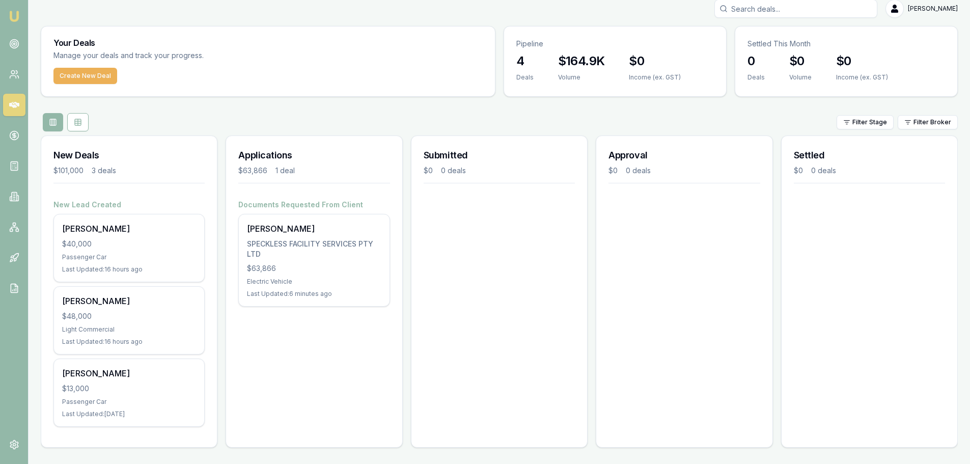
click at [319, 371] on div "Applications $63,866 1 deal Documents Requested From Client [PERSON_NAME] PUNCH…" at bounding box center [314, 291] width 177 height 312
click at [519, 301] on div "Submitted $0 0 deals" at bounding box center [499, 291] width 177 height 312
